Goal: Transaction & Acquisition: Download file/media

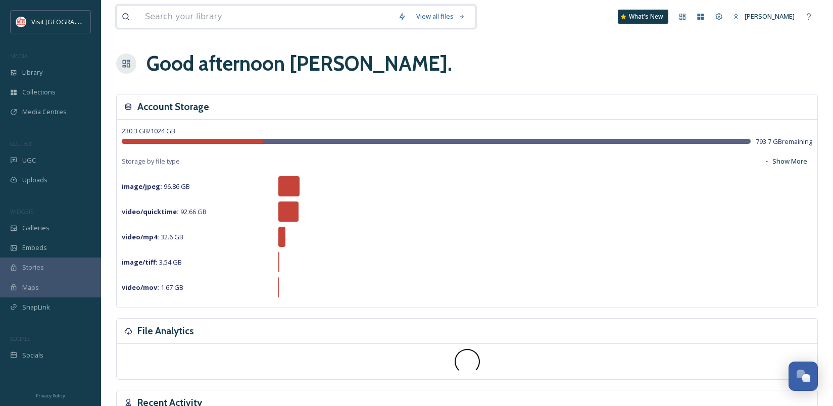
click at [264, 15] on input at bounding box center [266, 17] width 253 height 22
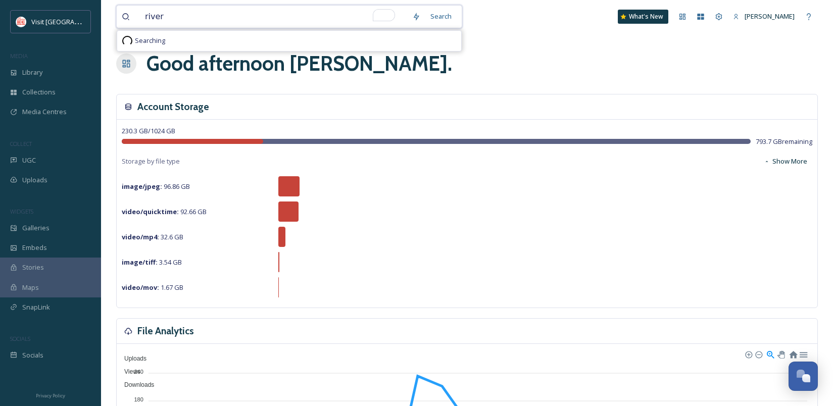
click at [267, 18] on input "river" at bounding box center [273, 17] width 267 height 22
type input "river"
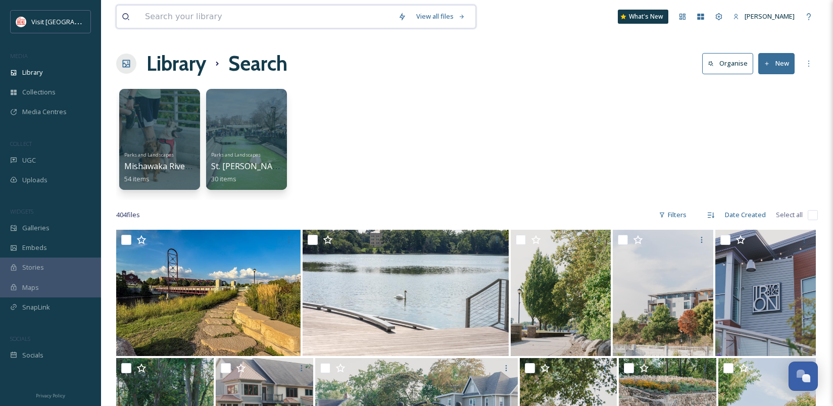
click at [200, 21] on input at bounding box center [266, 17] width 253 height 22
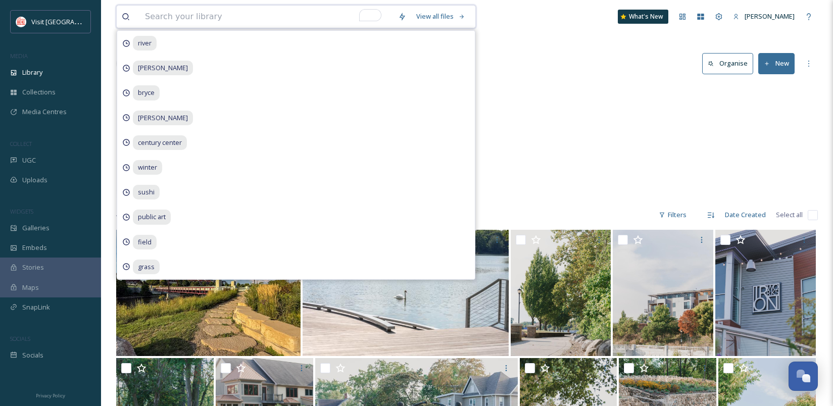
type input "c"
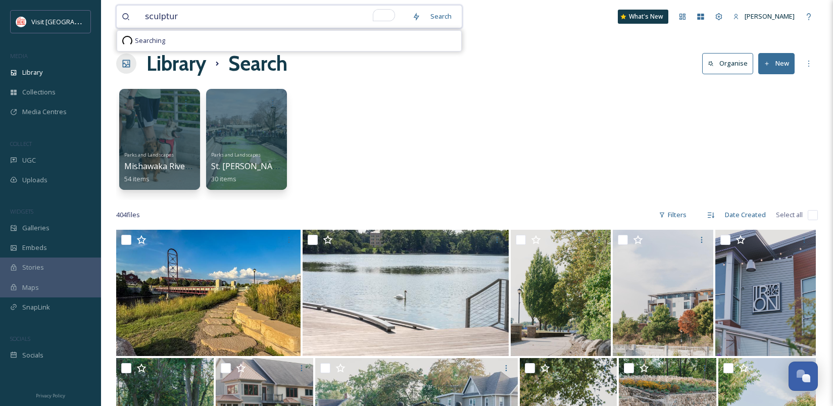
type input "sculpture"
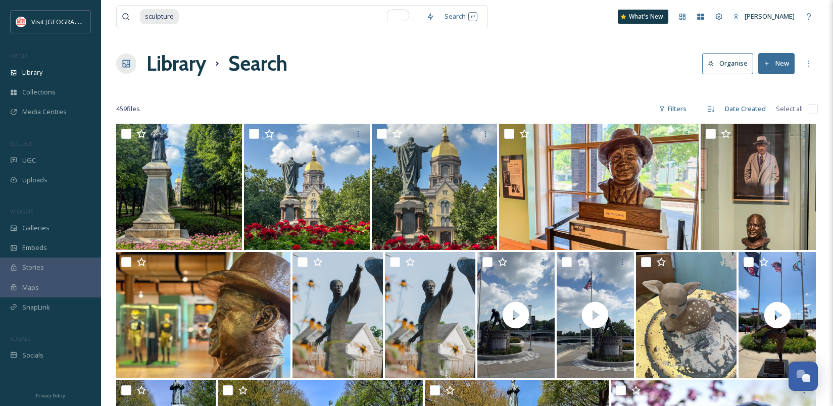
click at [580, 96] on div "sculpture Search What's New [PERSON_NAME] Library Search Organise New Your Sele…" at bounding box center [467, 395] width 732 height 790
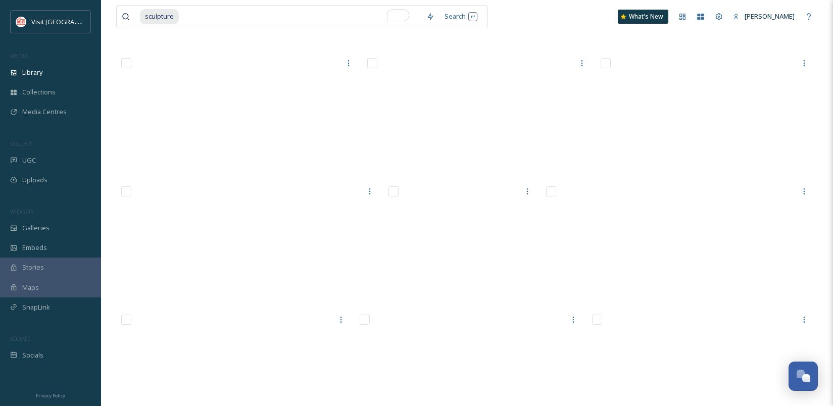
scroll to position [5583, 0]
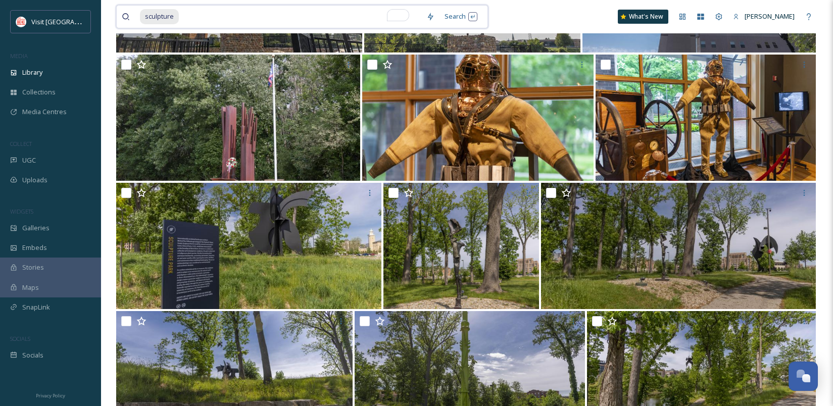
click at [179, 17] on div "sculpture" at bounding box center [280, 17] width 281 height 22
type input "s"
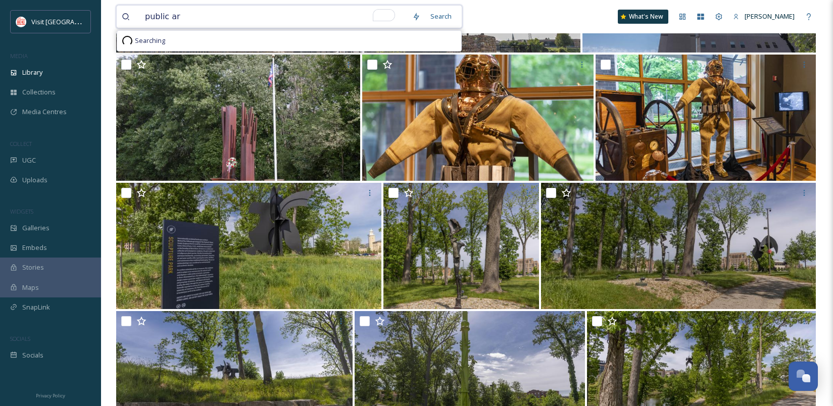
type input "public art"
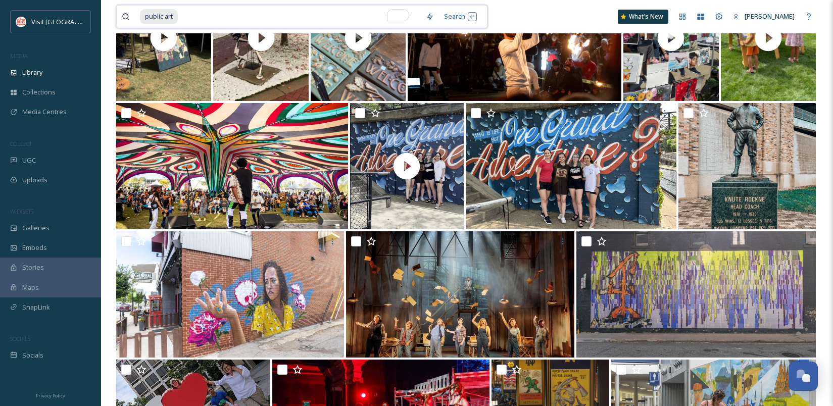
scroll to position [1552, 0]
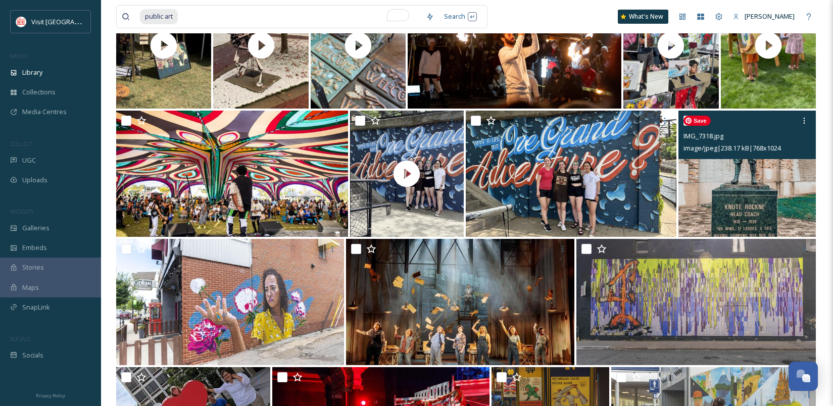
click at [746, 193] on img at bounding box center [746, 174] width 137 height 126
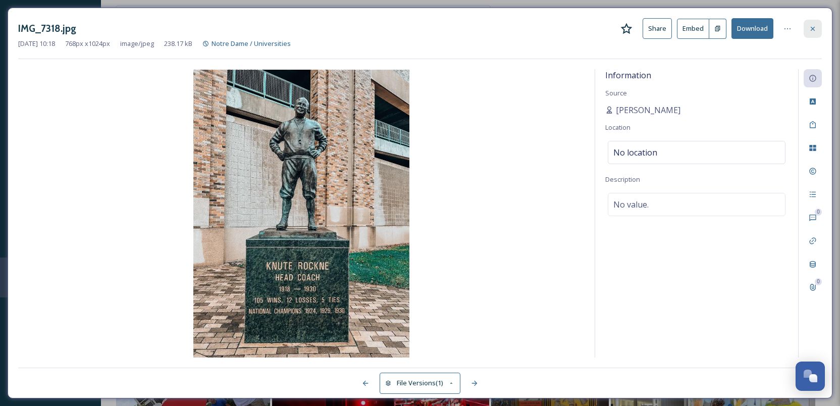
click at [812, 29] on icon at bounding box center [813, 29] width 8 height 8
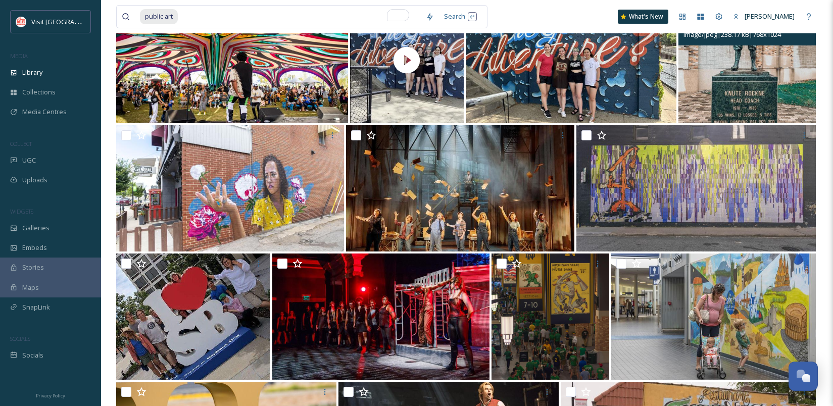
scroll to position [1646, 0]
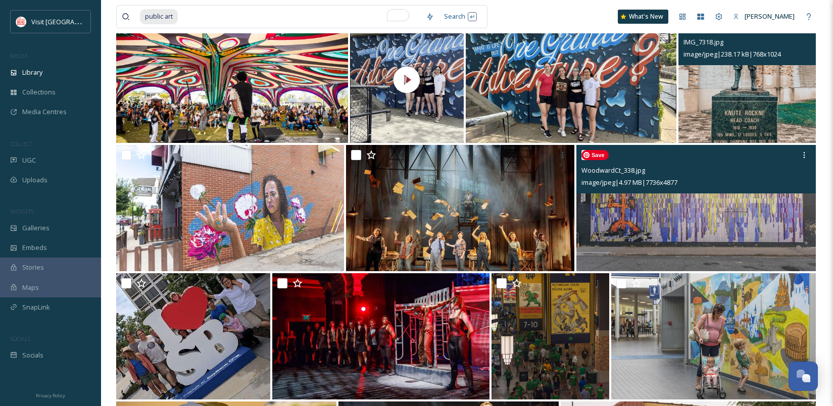
click at [658, 222] on img at bounding box center [695, 208] width 239 height 126
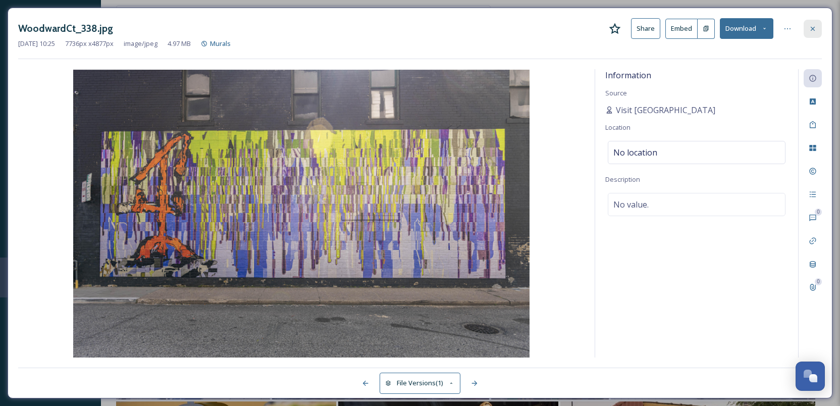
click at [812, 31] on icon at bounding box center [813, 29] width 8 height 8
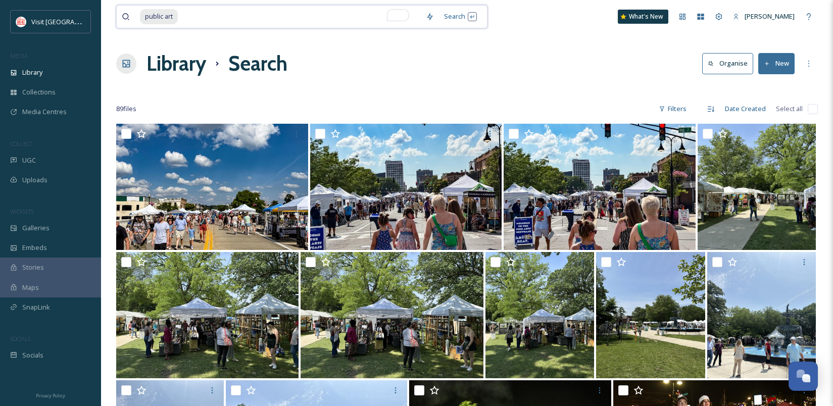
click at [174, 21] on span "public art" at bounding box center [159, 16] width 38 height 15
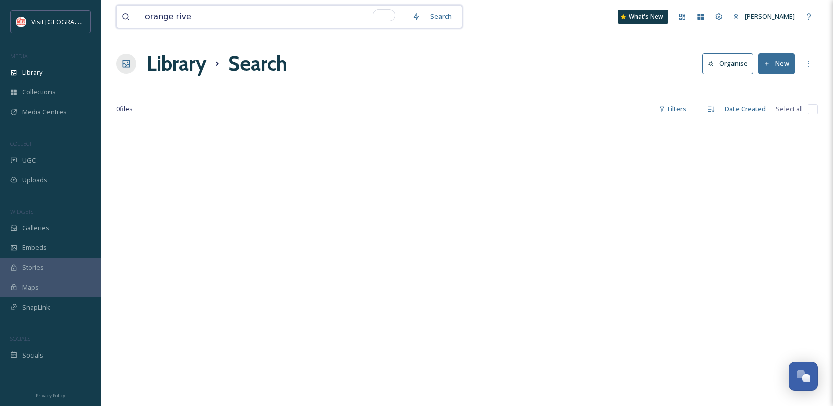
type input "orange river"
type input "orange"
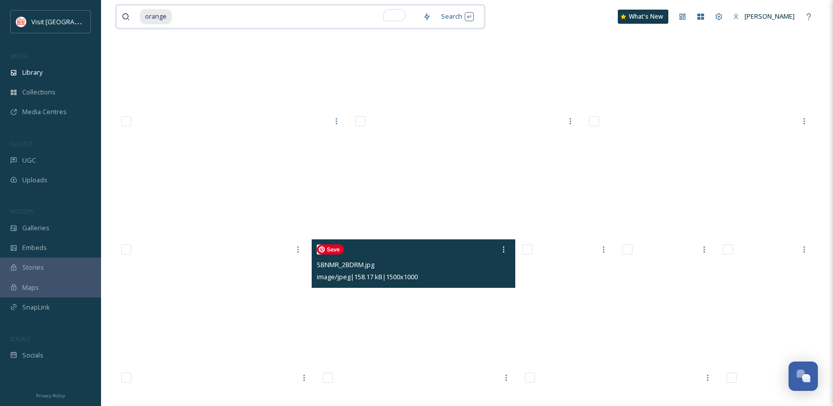
scroll to position [13472, 0]
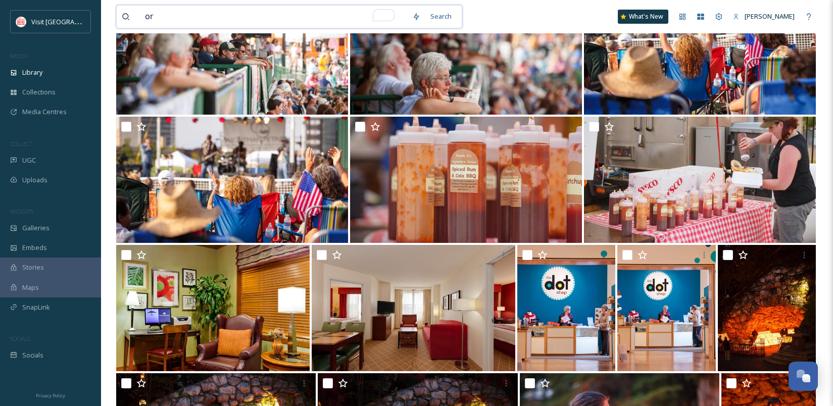
type input "o"
type input "water"
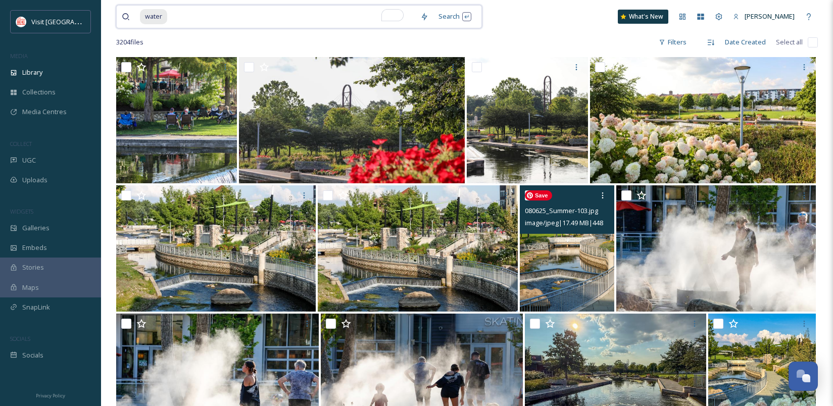
scroll to position [49, 0]
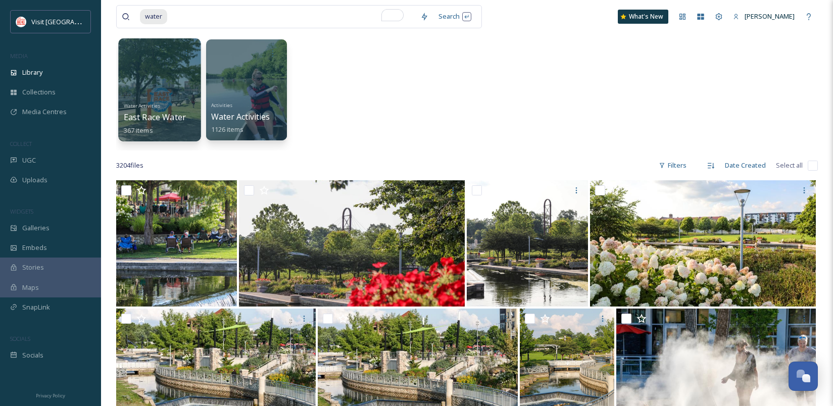
click at [143, 71] on div at bounding box center [159, 89] width 82 height 103
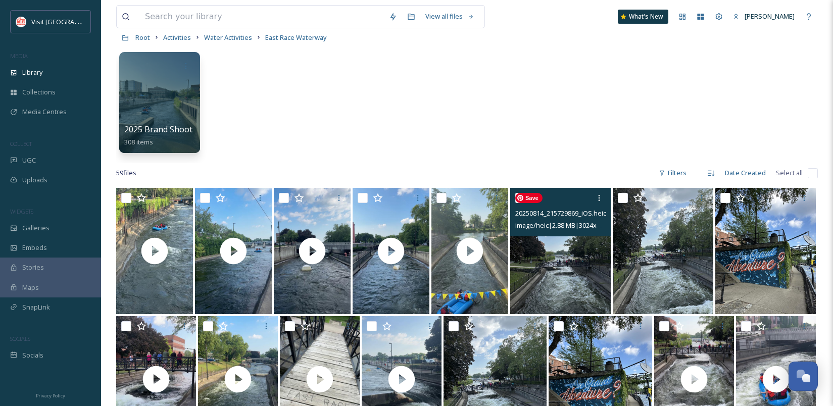
scroll to position [30, 0]
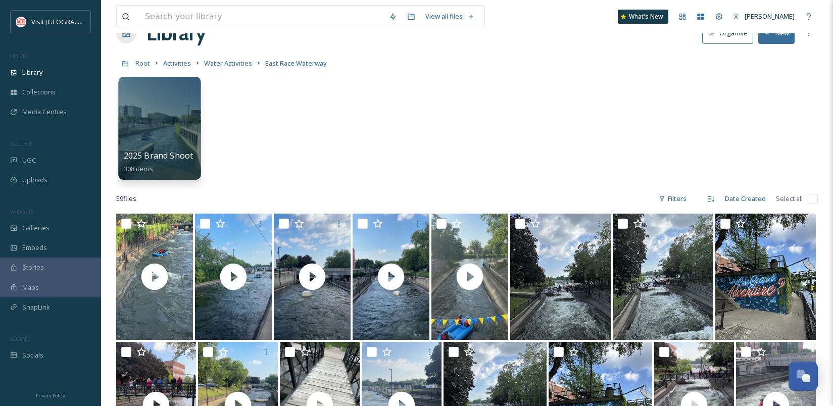
click at [161, 124] on div at bounding box center [159, 128] width 82 height 103
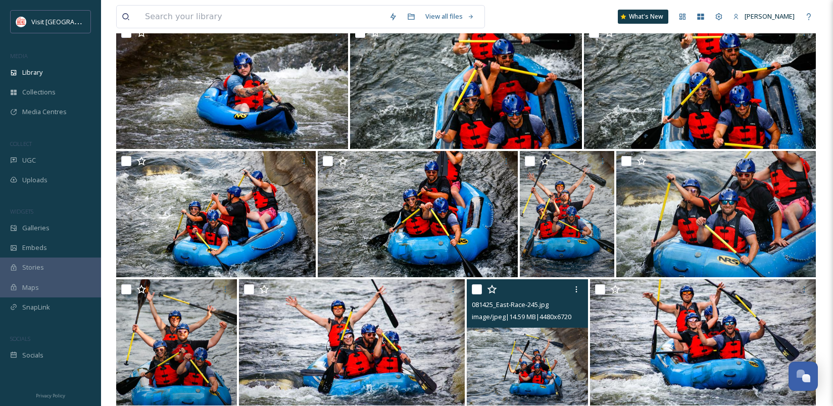
scroll to position [640, 0]
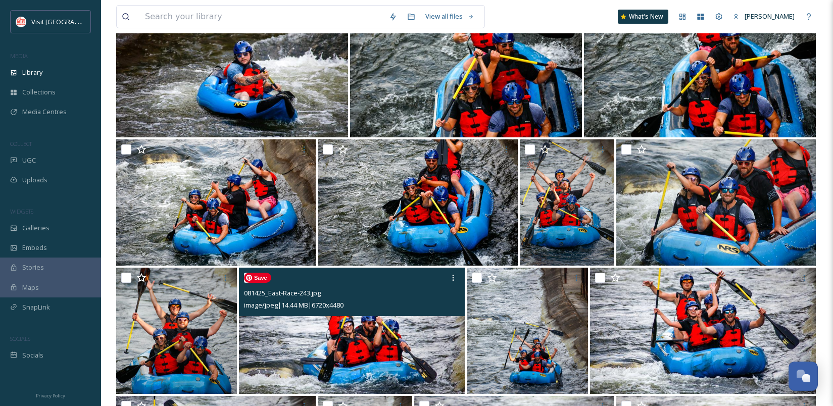
click at [372, 332] on img at bounding box center [352, 331] width 226 height 126
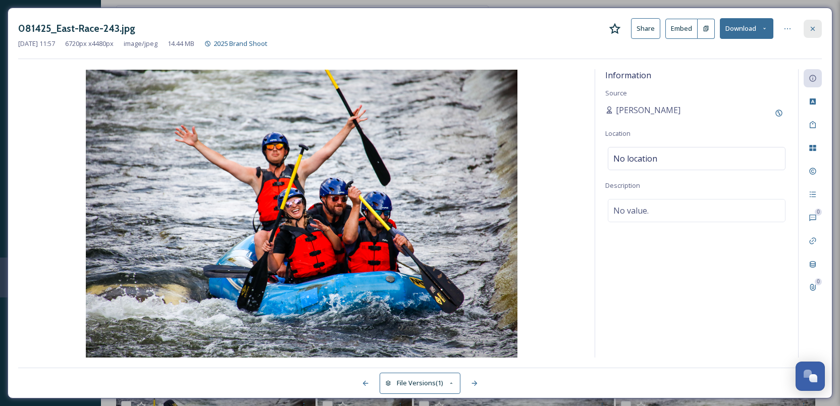
click at [812, 26] on icon at bounding box center [813, 29] width 8 height 8
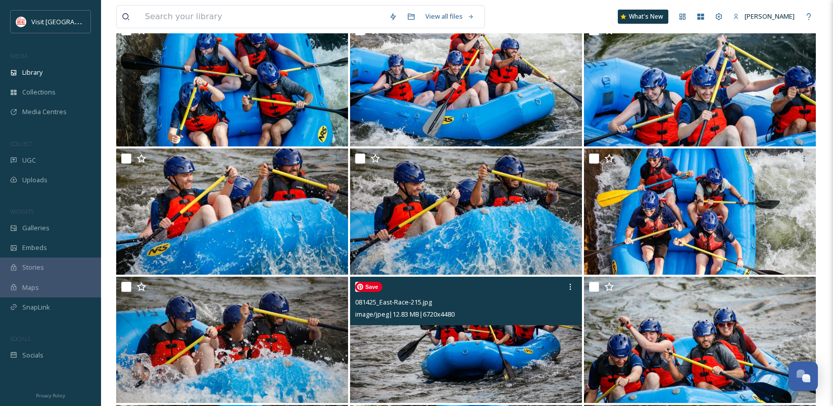
scroll to position [1657, 0]
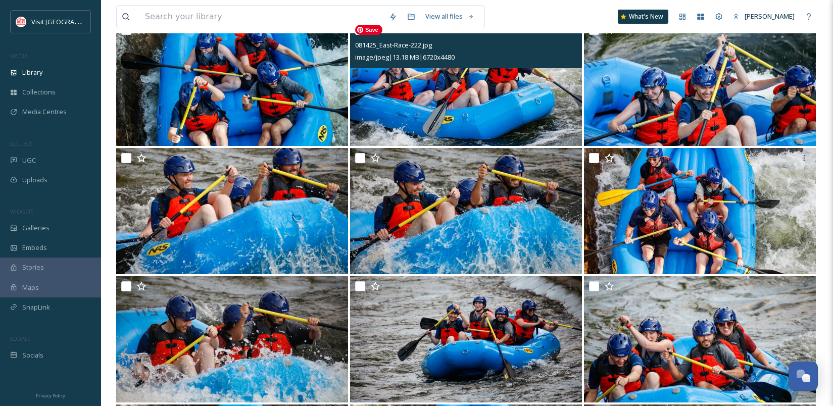
click at [508, 115] on img at bounding box center [466, 83] width 232 height 126
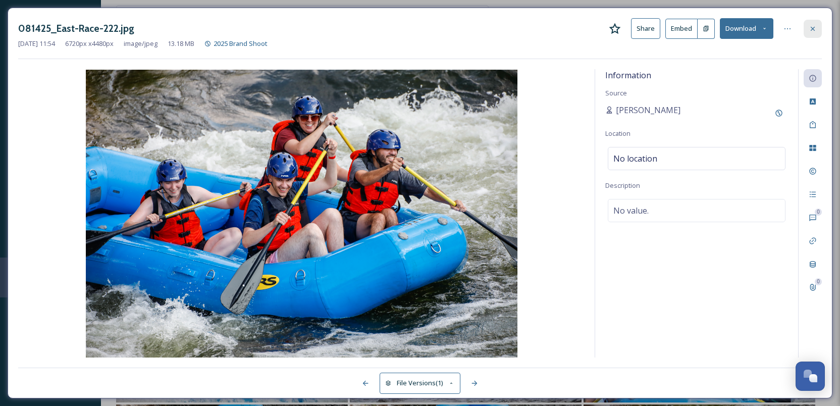
click at [811, 27] on icon at bounding box center [813, 29] width 8 height 8
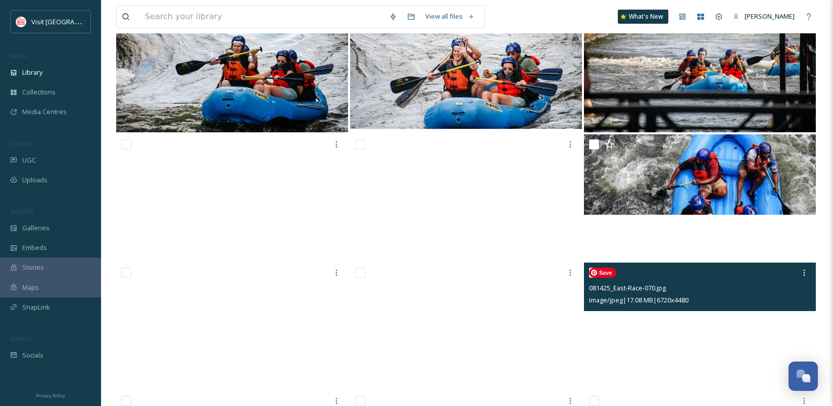
scroll to position [6158, 0]
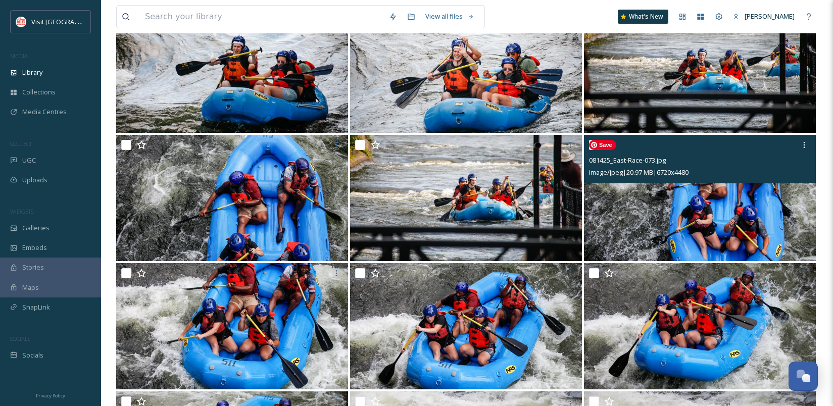
click at [716, 219] on img at bounding box center [700, 198] width 232 height 126
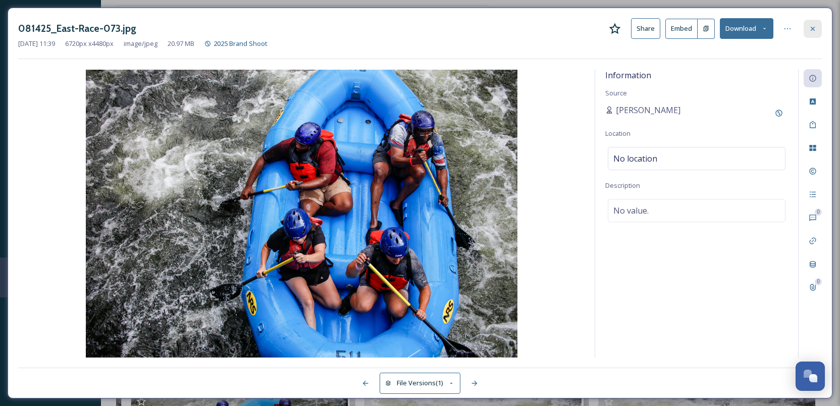
click at [813, 26] on icon at bounding box center [813, 29] width 8 height 8
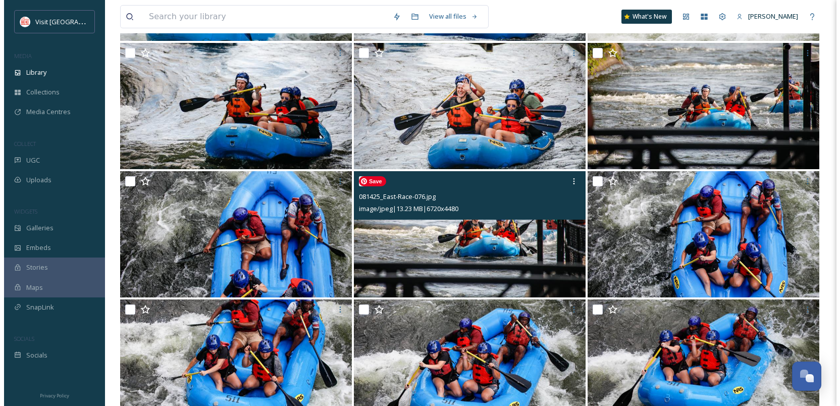
scroll to position [6116, 0]
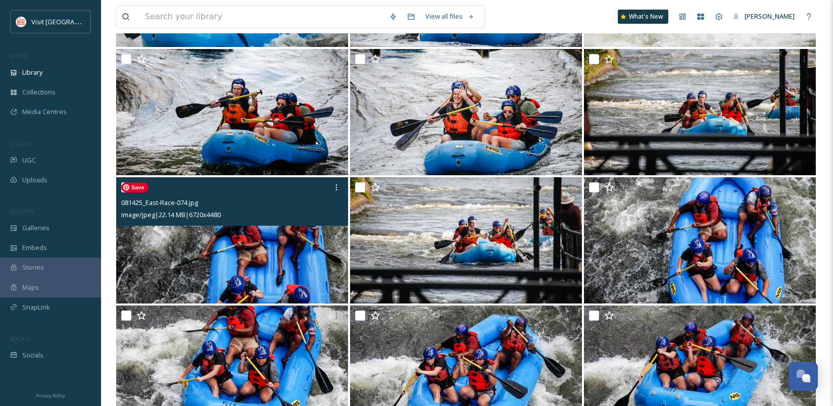
click at [307, 257] on img at bounding box center [232, 240] width 232 height 126
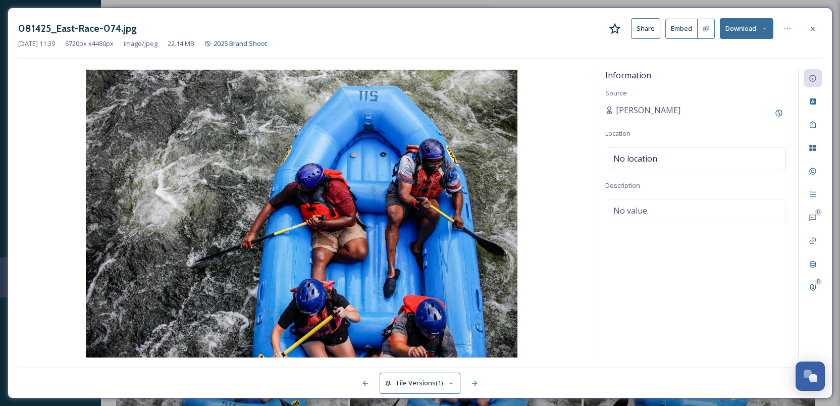
click at [732, 34] on button "Download" at bounding box center [747, 28] width 54 height 21
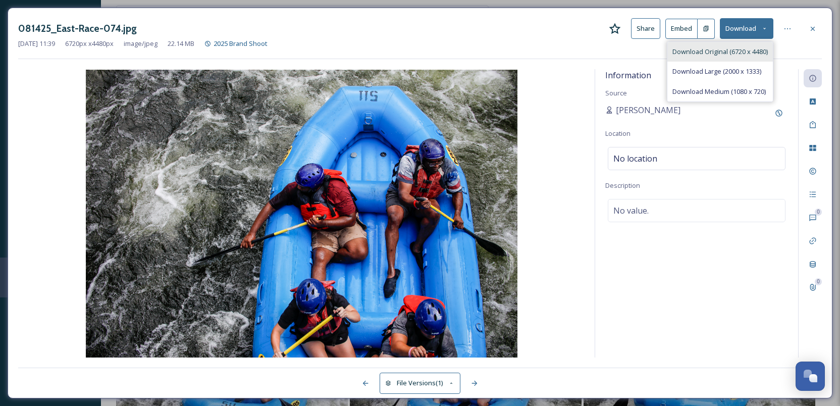
click at [728, 50] on span "Download Original (6720 x 4480)" at bounding box center [719, 52] width 95 height 10
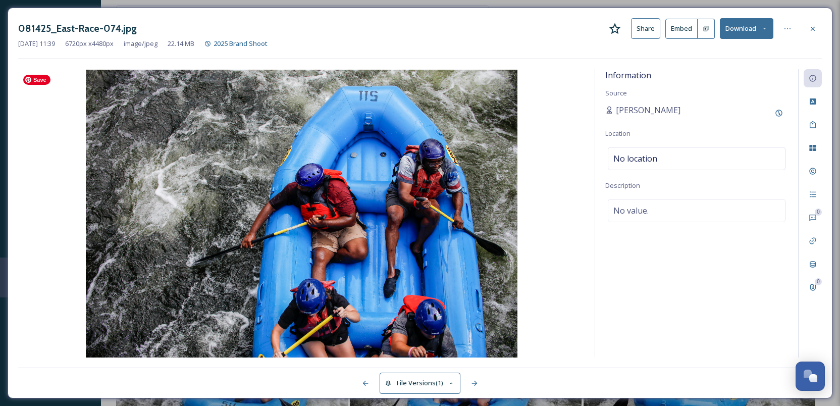
click at [414, 303] on img at bounding box center [301, 214] width 566 height 288
